Goal: Task Accomplishment & Management: Complete application form

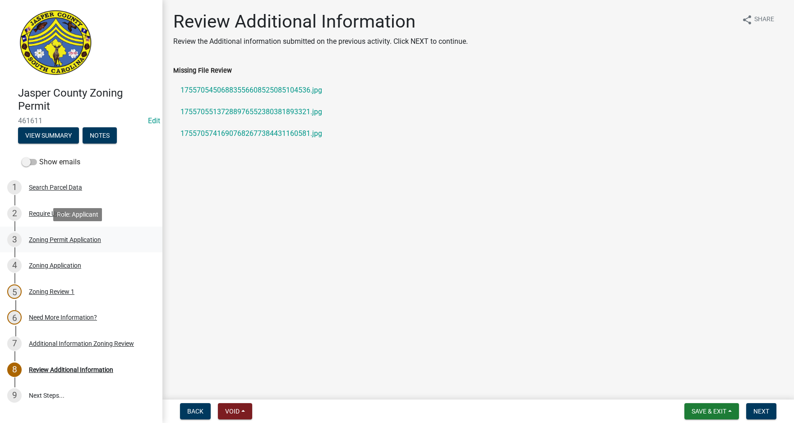
click at [60, 239] on div "Zoning Permit Application" at bounding box center [65, 239] width 72 height 6
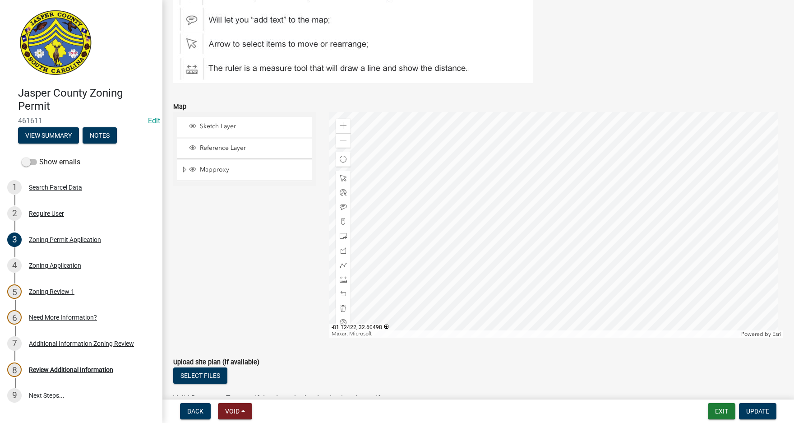
scroll to position [1263, 0]
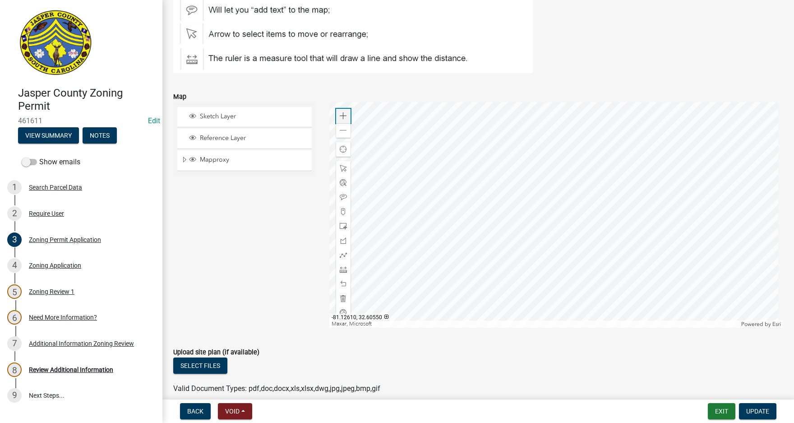
click at [345, 114] on span at bounding box center [343, 115] width 7 height 7
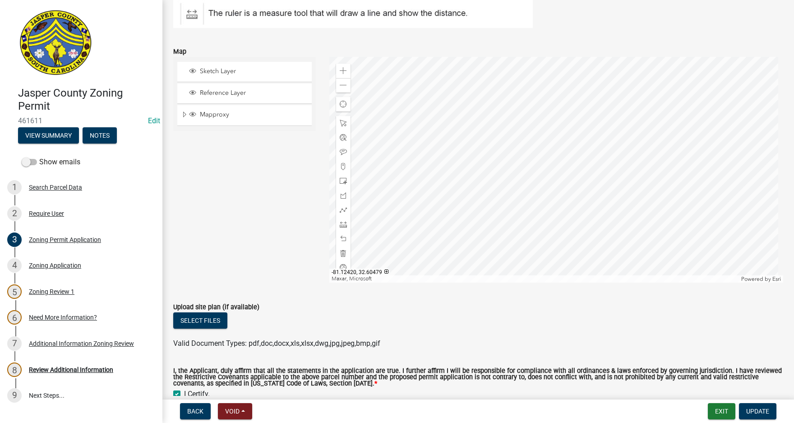
click at [568, 104] on div at bounding box center [556, 170] width 454 height 226
click at [342, 164] on span at bounding box center [343, 166] width 7 height 7
click at [340, 182] on span at bounding box center [343, 180] width 7 height 7
click at [420, 204] on div at bounding box center [556, 170] width 454 height 226
click at [342, 239] on span at bounding box center [343, 238] width 7 height 7
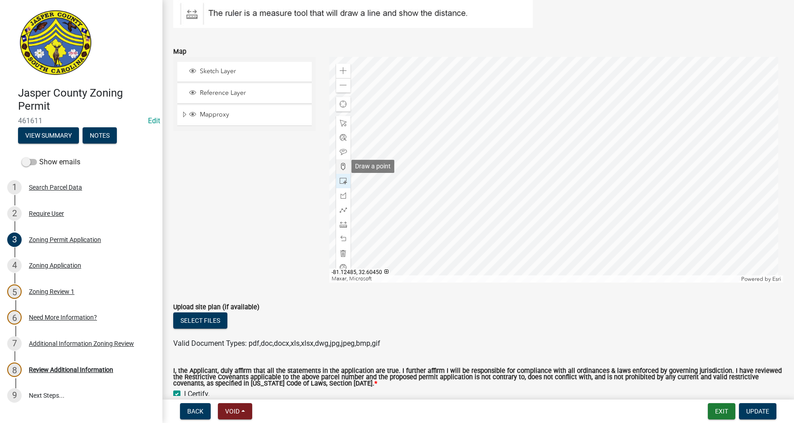
click at [340, 167] on span at bounding box center [343, 166] width 7 height 7
click at [410, 161] on div at bounding box center [556, 170] width 454 height 226
click at [402, 173] on div at bounding box center [556, 170] width 454 height 226
click at [397, 181] on div at bounding box center [556, 170] width 454 height 226
click at [392, 192] on div at bounding box center [556, 170] width 454 height 226
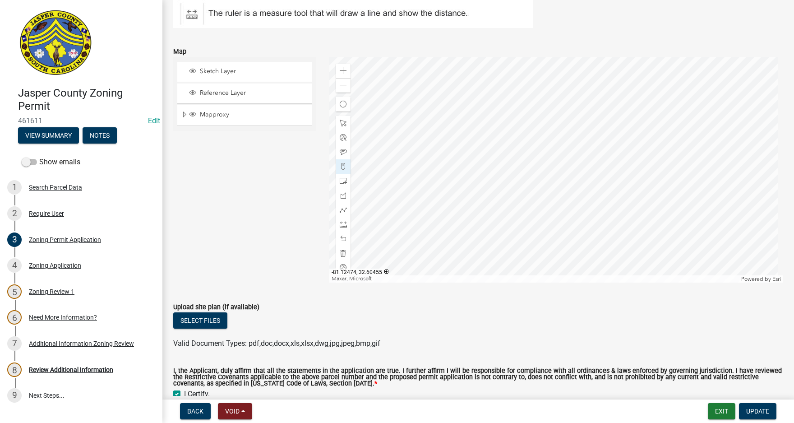
click at [388, 200] on div at bounding box center [556, 170] width 454 height 226
click at [400, 204] on div at bounding box center [556, 170] width 454 height 226
click at [401, 193] on div at bounding box center [556, 170] width 454 height 226
click at [405, 185] on div at bounding box center [556, 170] width 454 height 226
click at [410, 176] on div at bounding box center [556, 170] width 454 height 226
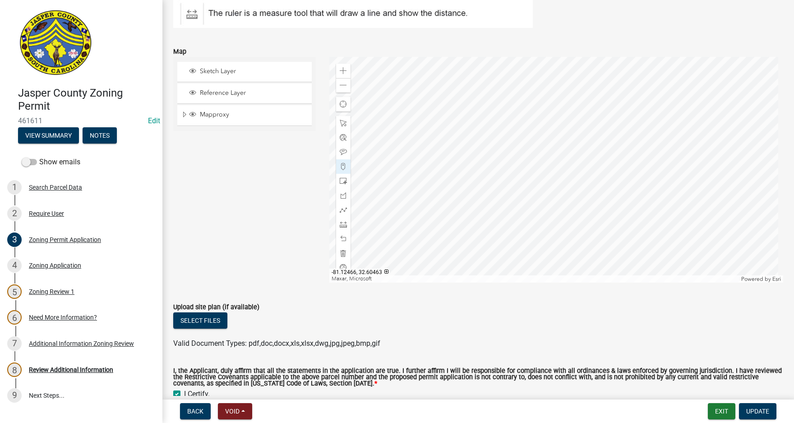
click at [413, 168] on div at bounding box center [556, 170] width 454 height 226
click at [503, 238] on div at bounding box center [556, 170] width 454 height 226
click at [515, 240] on div at bounding box center [556, 170] width 454 height 226
click at [523, 243] on div at bounding box center [556, 170] width 454 height 226
click at [531, 246] on div at bounding box center [556, 170] width 454 height 226
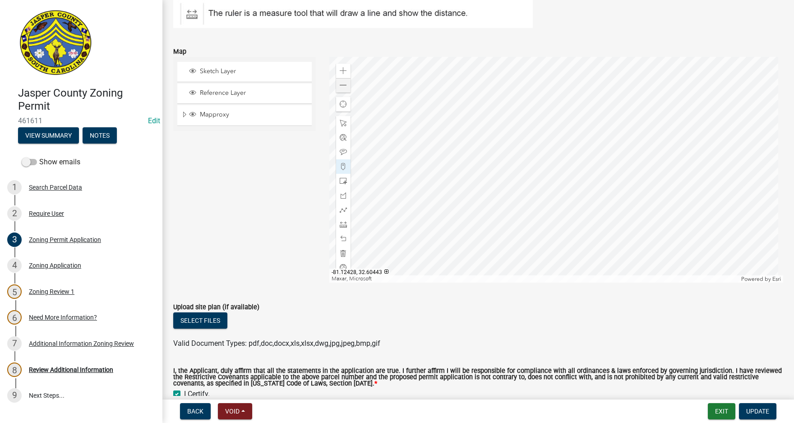
click at [543, 249] on div at bounding box center [556, 170] width 454 height 226
click at [551, 242] on div at bounding box center [556, 170] width 454 height 226
click at [555, 227] on div at bounding box center [556, 170] width 454 height 226
click at [559, 216] on div at bounding box center [556, 170] width 454 height 226
click at [566, 205] on div at bounding box center [556, 170] width 454 height 226
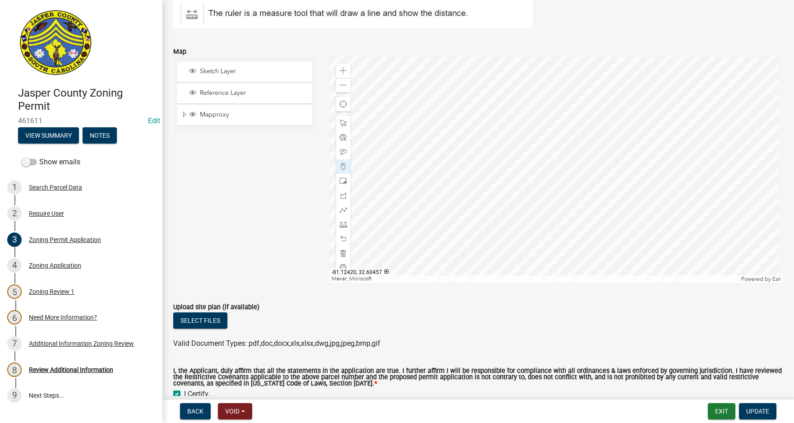
click at [569, 193] on div at bounding box center [556, 170] width 454 height 226
click at [559, 189] on div at bounding box center [556, 170] width 454 height 226
click at [555, 197] on div at bounding box center [556, 170] width 454 height 226
click at [551, 209] on div at bounding box center [556, 170] width 454 height 226
click at [547, 219] on div at bounding box center [556, 170] width 454 height 226
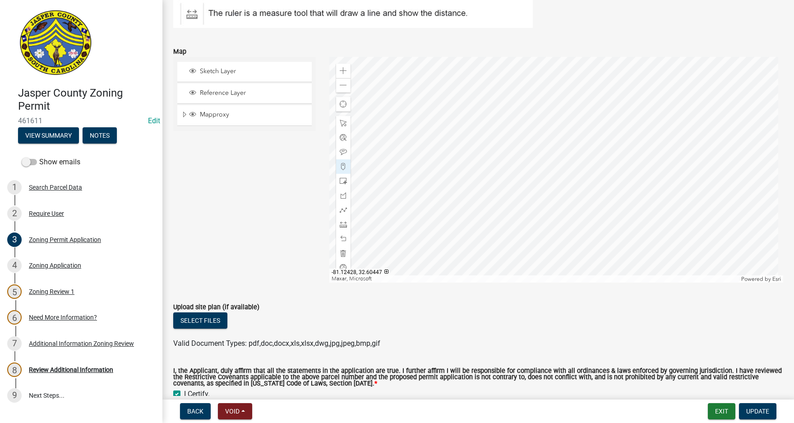
click at [544, 231] on div at bounding box center [556, 170] width 454 height 226
click at [541, 238] on div at bounding box center [556, 170] width 454 height 226
click at [528, 234] on div at bounding box center [556, 170] width 454 height 226
click at [518, 230] on div at bounding box center [556, 170] width 454 height 226
click at [508, 227] on div at bounding box center [556, 170] width 454 height 226
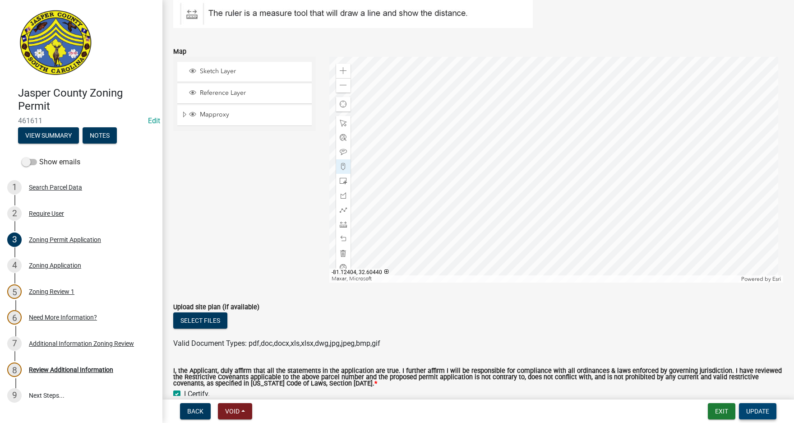
click at [765, 407] on span "Update" at bounding box center [757, 410] width 23 height 7
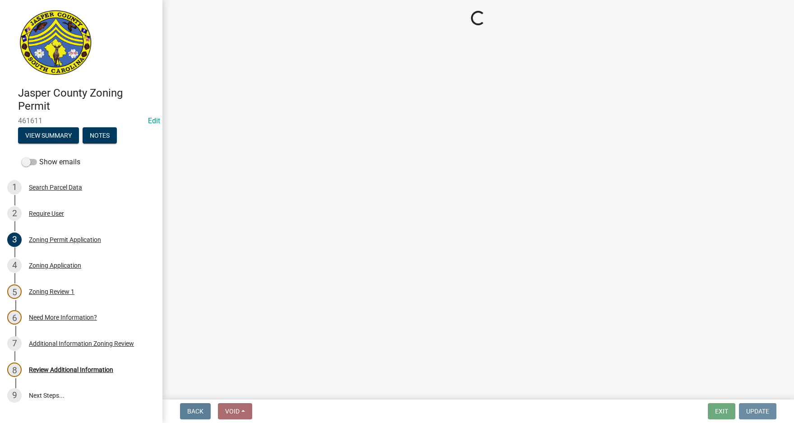
scroll to position [0, 0]
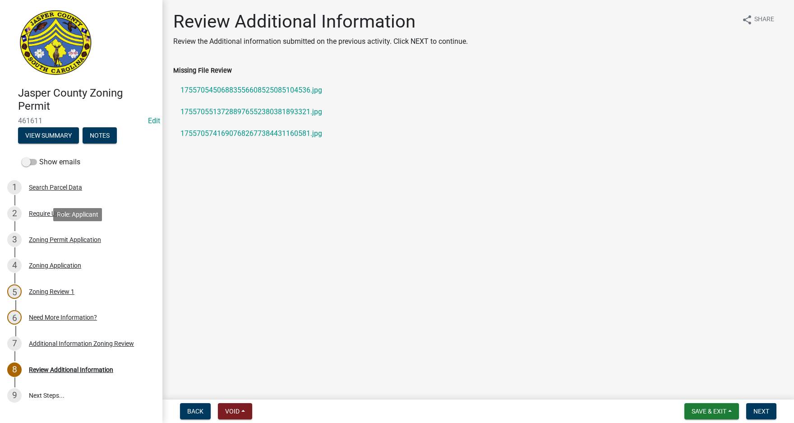
click at [59, 239] on div "Zoning Permit Application" at bounding box center [65, 239] width 72 height 6
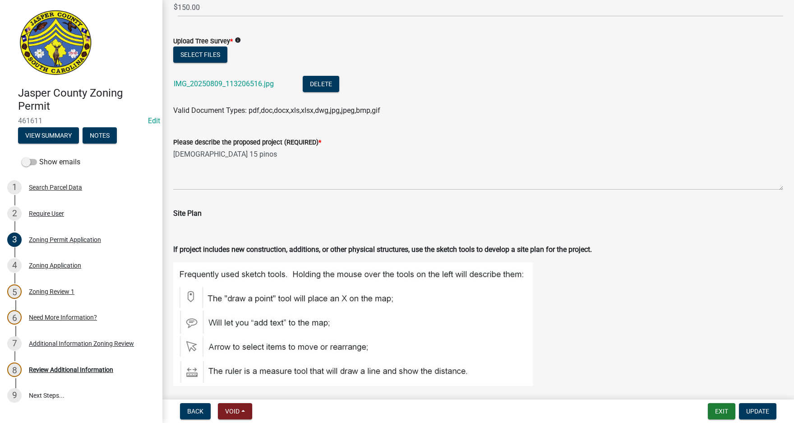
scroll to position [947, 0]
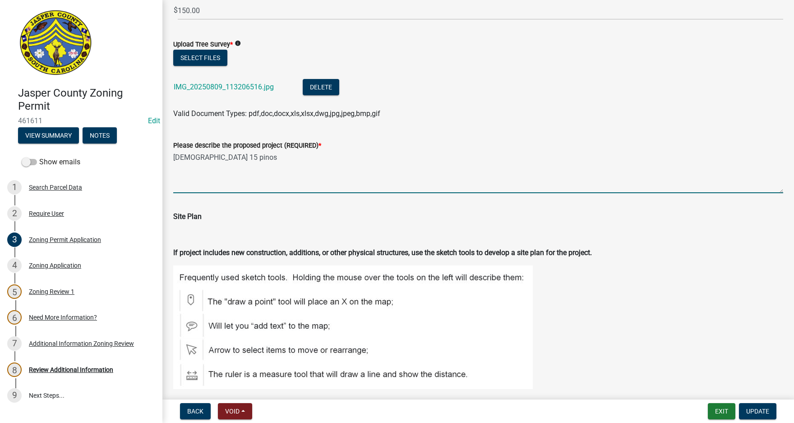
drag, startPoint x: 174, startPoint y: 158, endPoint x: 266, endPoint y: 158, distance: 92.5
click at [266, 158] on textarea "[DEMOGRAPHIC_DATA] 15 pinos" at bounding box center [478, 172] width 610 height 42
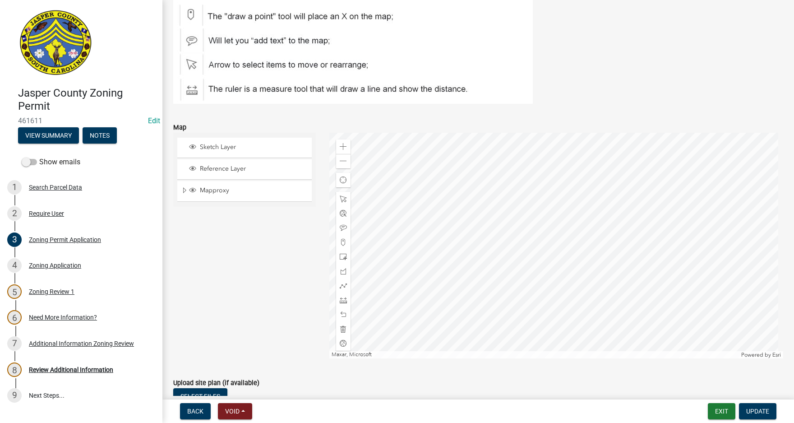
scroll to position [1263, 0]
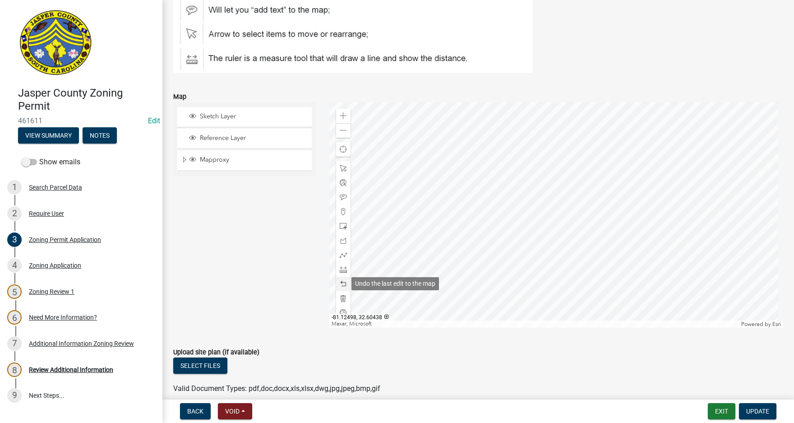
type textarea "Removing 15 Pine Trees in the area shown on map below."
click at [341, 284] on span at bounding box center [343, 283] width 7 height 7
click at [342, 284] on span at bounding box center [343, 283] width 7 height 7
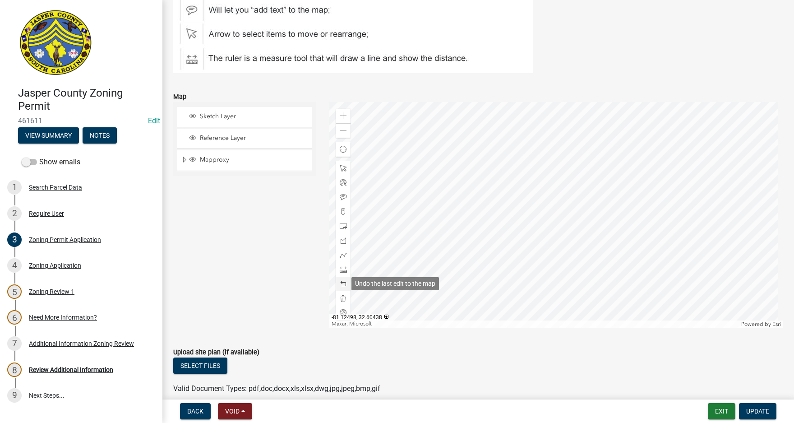
click at [342, 284] on span at bounding box center [343, 283] width 7 height 7
click at [342, 285] on span at bounding box center [343, 283] width 7 height 7
click at [343, 285] on span at bounding box center [343, 283] width 7 height 7
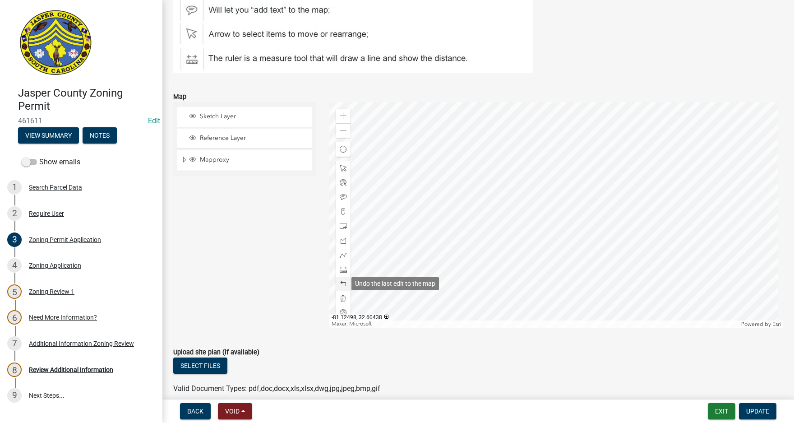
click at [343, 285] on span at bounding box center [343, 283] width 7 height 7
click at [344, 286] on span at bounding box center [343, 283] width 7 height 7
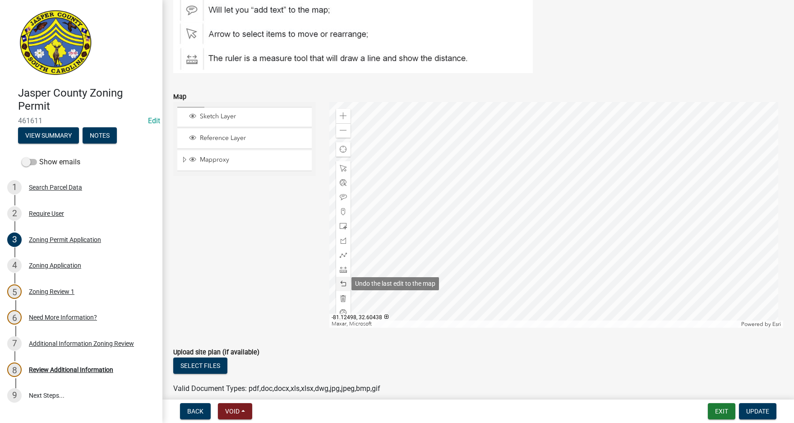
click at [344, 286] on span at bounding box center [343, 283] width 7 height 7
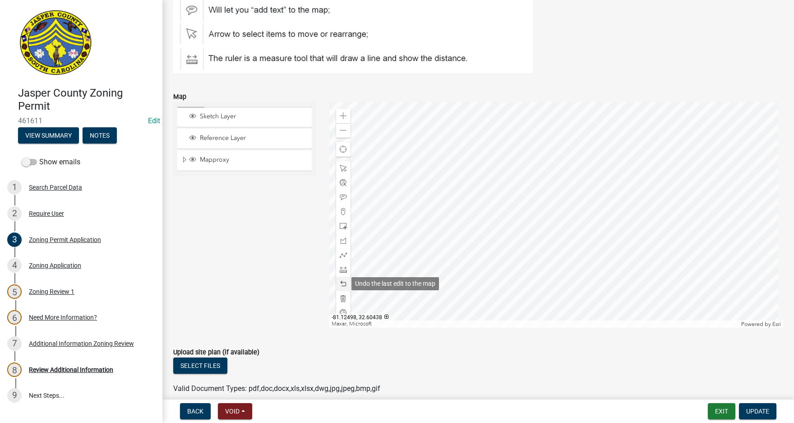
click at [344, 286] on span at bounding box center [343, 283] width 7 height 7
click at [344, 287] on span at bounding box center [343, 283] width 7 height 7
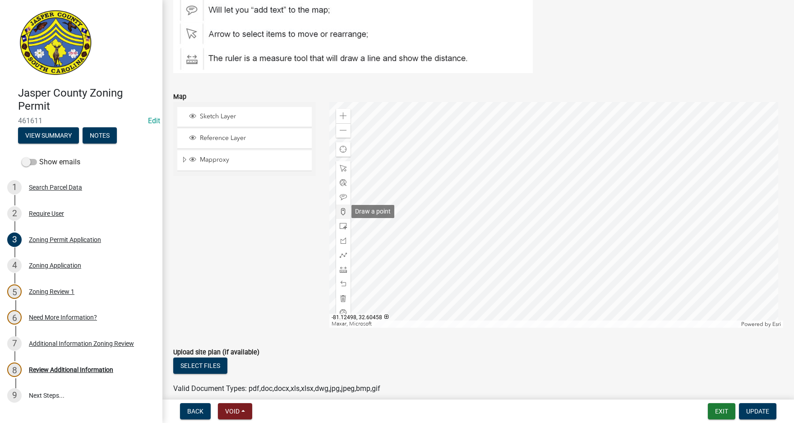
click at [342, 209] on span at bounding box center [343, 211] width 7 height 7
click at [665, 192] on div at bounding box center [556, 215] width 454 height 226
click at [661, 206] on div at bounding box center [556, 215] width 454 height 226
click at [656, 219] on div at bounding box center [556, 215] width 454 height 226
click at [651, 234] on div at bounding box center [556, 215] width 454 height 226
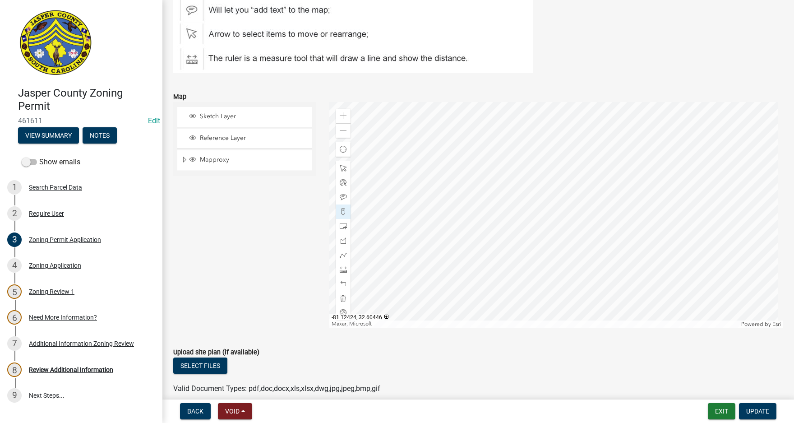
click at [644, 249] on div at bounding box center [556, 215] width 454 height 226
click at [637, 264] on div at bounding box center [556, 215] width 454 height 226
click at [624, 263] on div at bounding box center [556, 215] width 454 height 226
click at [609, 258] on div at bounding box center [556, 215] width 454 height 226
click at [595, 255] on div at bounding box center [556, 215] width 454 height 226
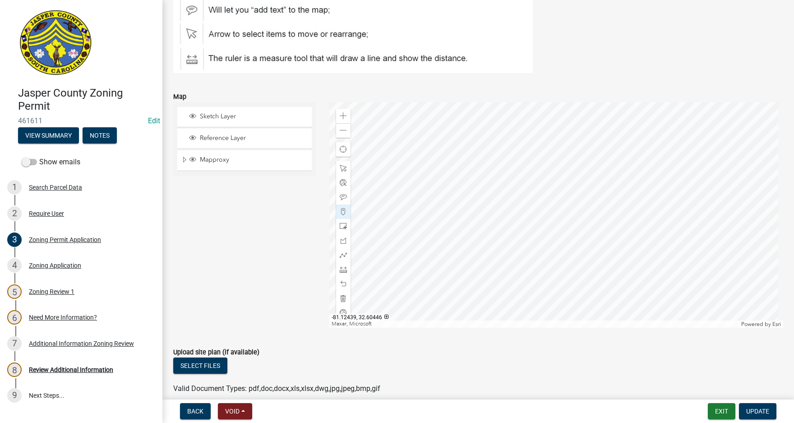
click at [583, 249] on div at bounding box center [556, 215] width 454 height 226
click at [766, 411] on span "Update" at bounding box center [757, 410] width 23 height 7
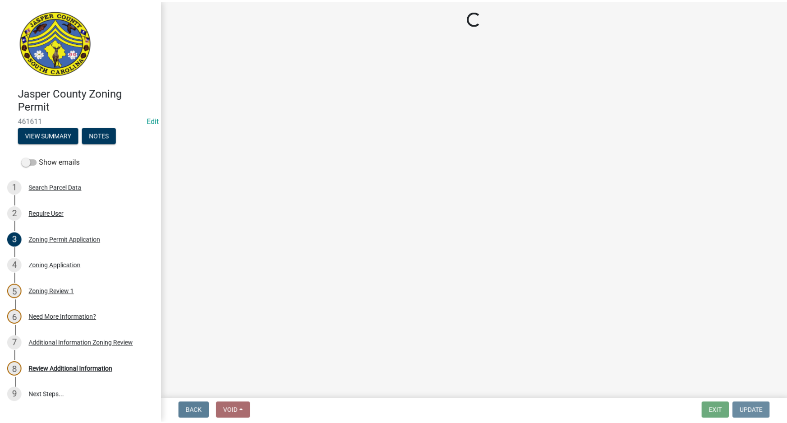
scroll to position [0, 0]
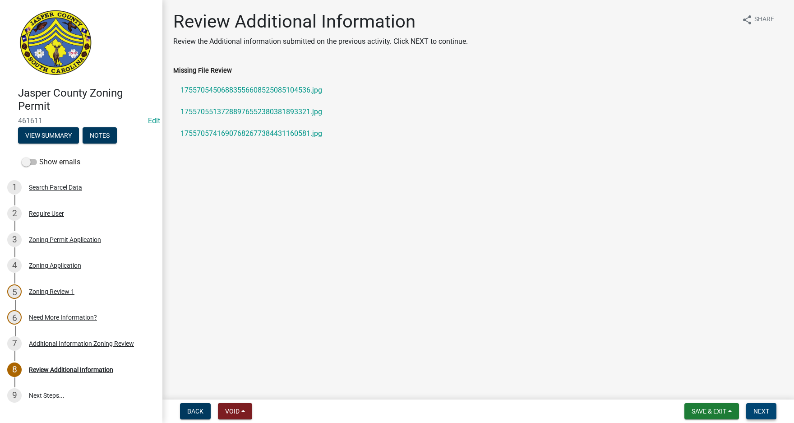
click at [758, 406] on button "Next" at bounding box center [761, 411] width 30 height 16
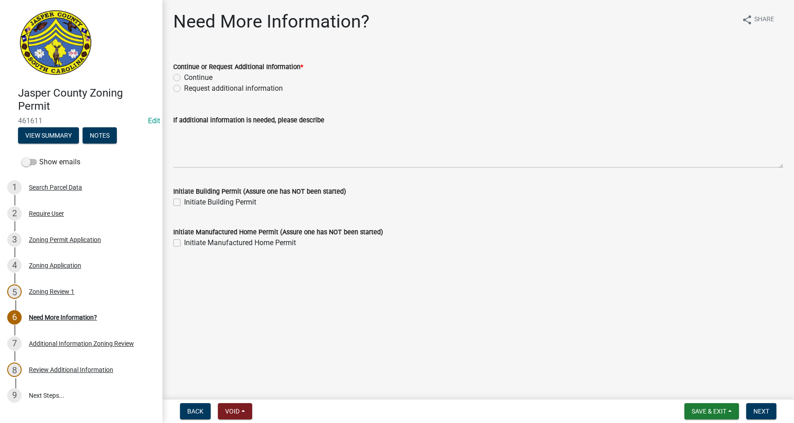
click at [184, 78] on label "Continue" at bounding box center [198, 77] width 28 height 11
click at [184, 78] on input "Continue" at bounding box center [187, 75] width 6 height 6
radio input "true"
click at [766, 407] on span "Next" at bounding box center [761, 410] width 16 height 7
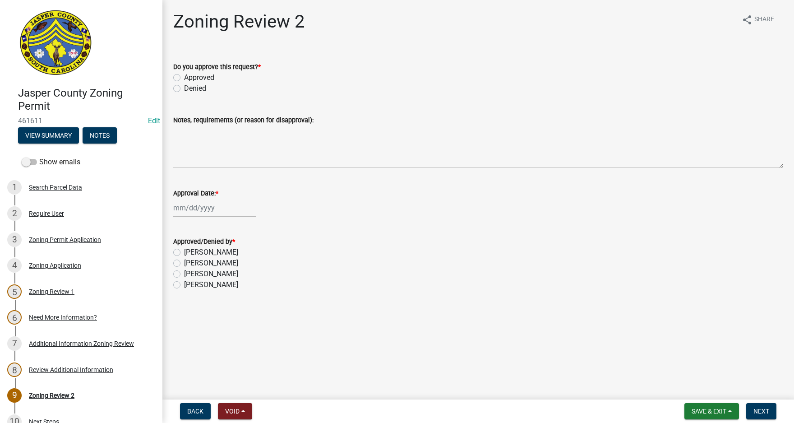
click at [184, 76] on label "Approved" at bounding box center [199, 77] width 30 height 11
click at [184, 76] on input "Approved" at bounding box center [187, 75] width 6 height 6
radio input "true"
click at [187, 211] on div at bounding box center [214, 207] width 83 height 18
select select "8"
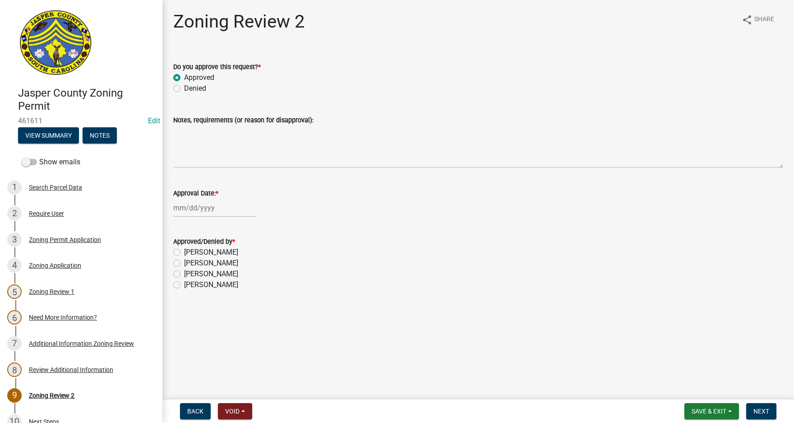
select select "2025"
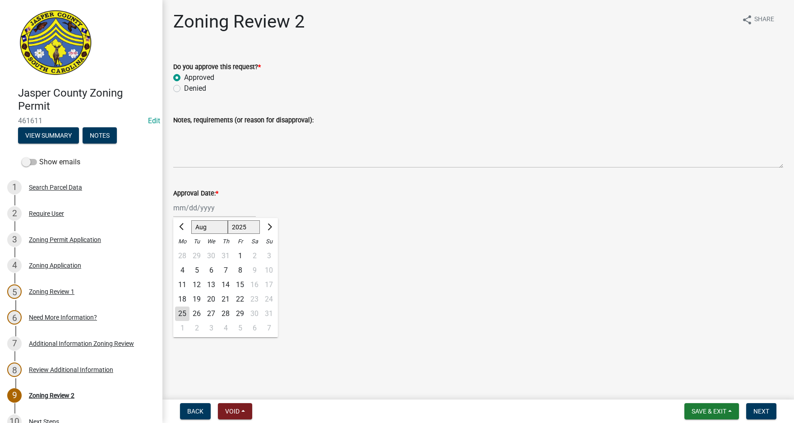
click at [184, 311] on div "25" at bounding box center [182, 313] width 14 height 14
type input "[DATE]"
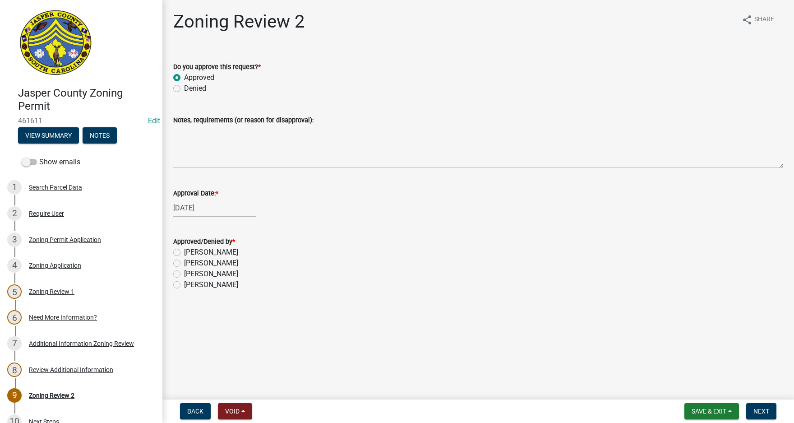
click at [184, 263] on label "[PERSON_NAME]" at bounding box center [211, 263] width 54 height 11
click at [184, 263] on input "[PERSON_NAME]" at bounding box center [187, 261] width 6 height 6
radio input "true"
click at [769, 408] on span "Next" at bounding box center [761, 410] width 16 height 7
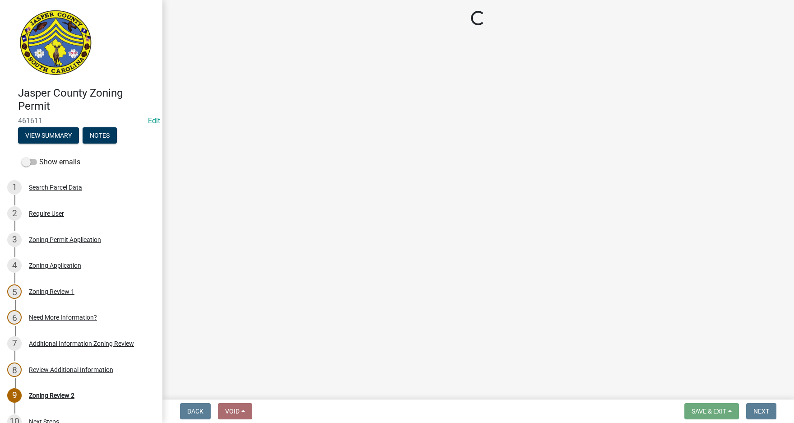
select select "3: 3"
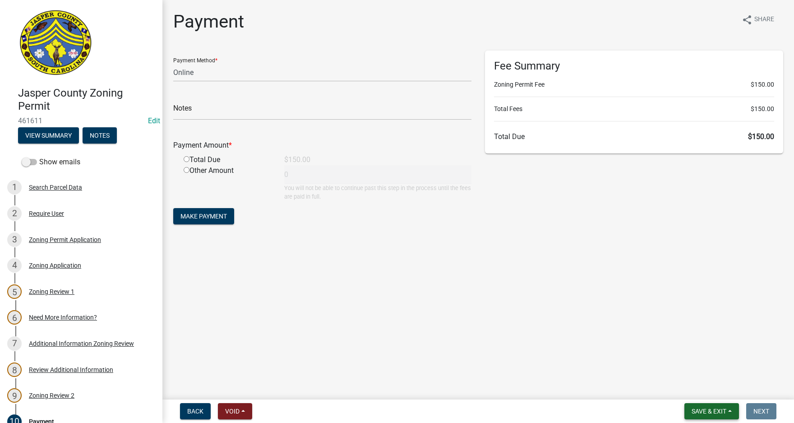
click at [710, 410] on span "Save & Exit" at bounding box center [709, 410] width 35 height 7
click at [694, 384] on button "Save & Exit" at bounding box center [703, 388] width 72 height 22
